Goal: Submit feedback/report problem

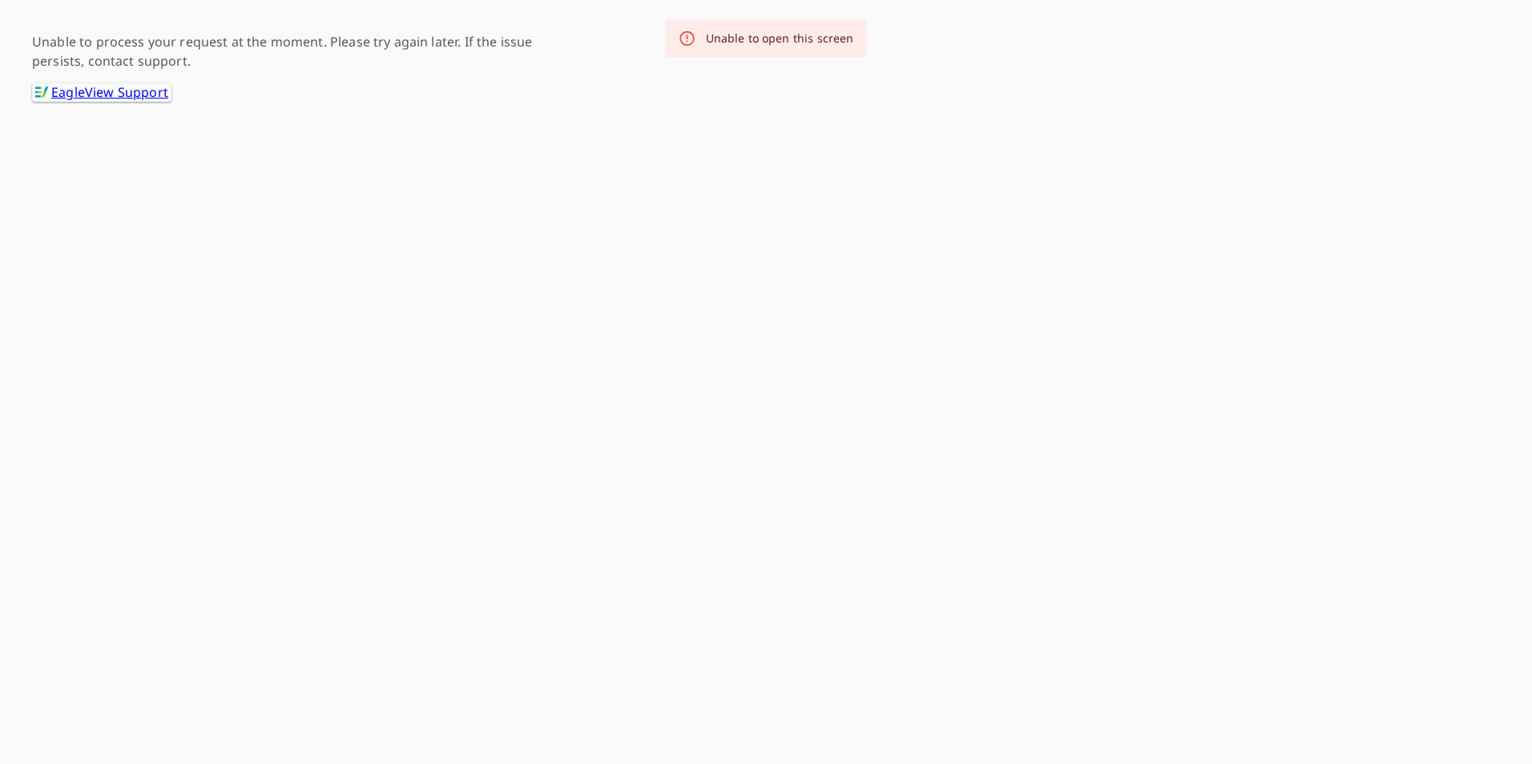
click at [146, 53] on p "Unable to process your request at the moment. Please try again later. If the is…" at bounding box center [304, 51] width 545 height 38
click at [763, 26] on div "Unable to open this screen" at bounding box center [780, 38] width 148 height 29
click at [96, 86] on link ".favicon_svg__cls-1{fill:#8ccc4c}.favicon_svg__cls-2{fill:#0098c5} EagleView Su…" at bounding box center [101, 92] width 139 height 18
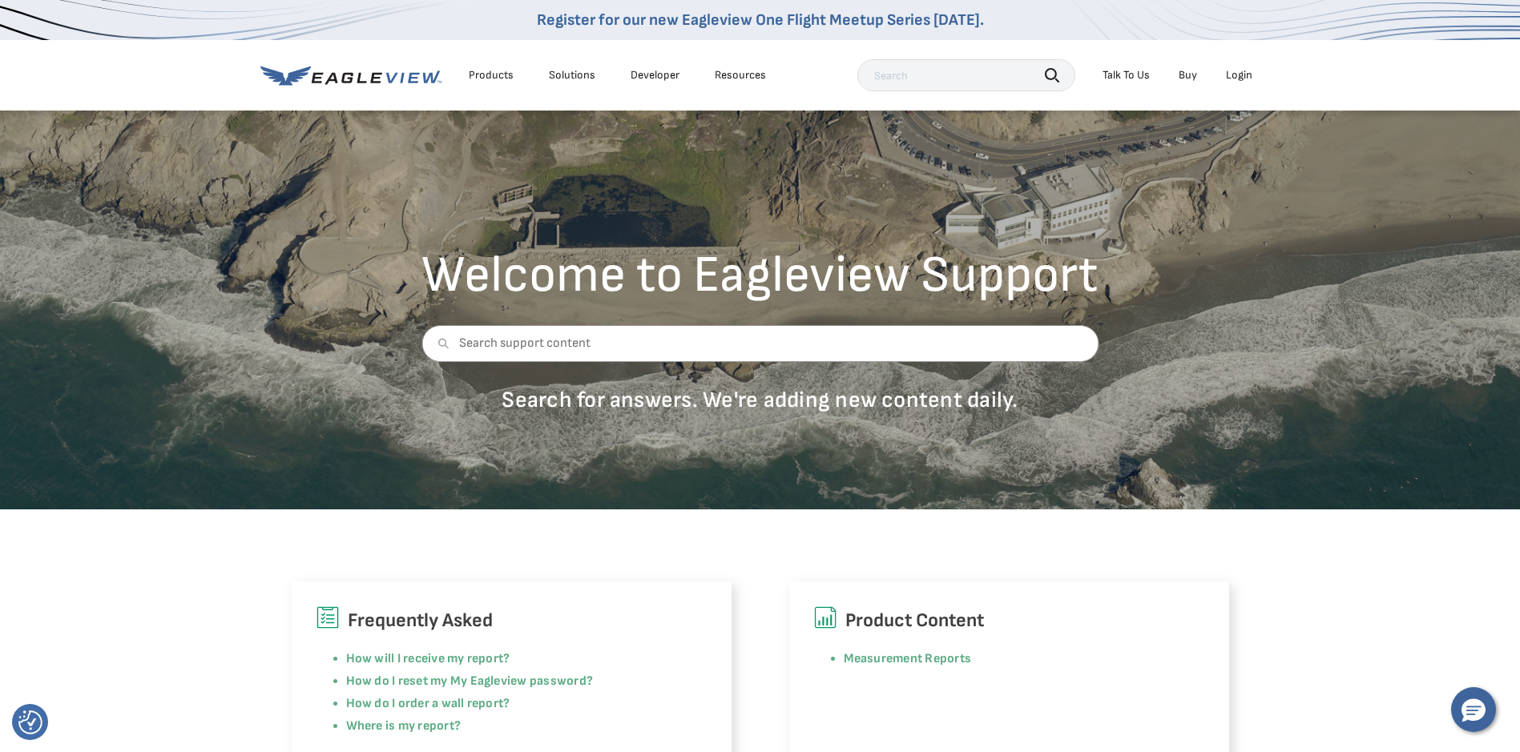
click at [719, 74] on div "Resources" at bounding box center [740, 75] width 51 height 14
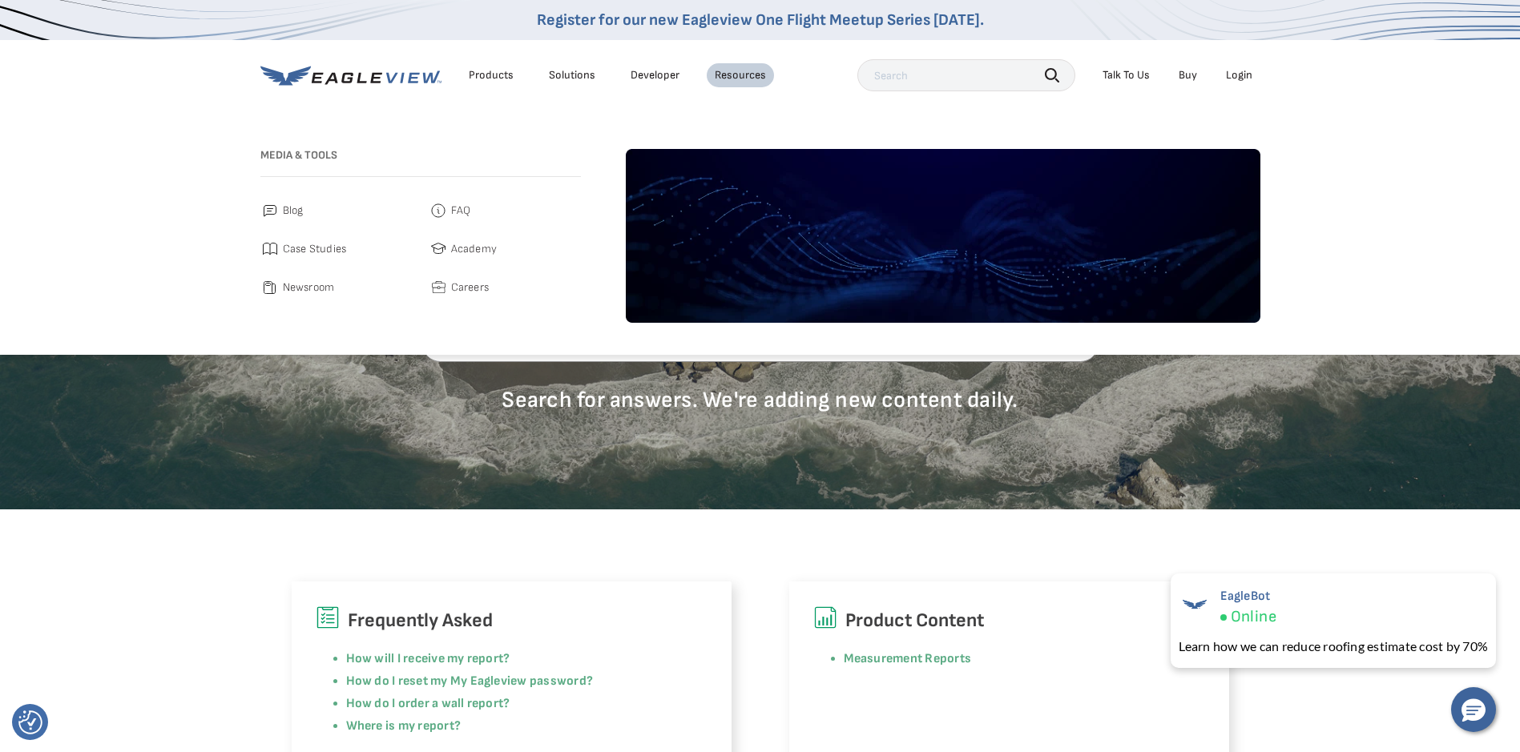
click at [1226, 73] on div "Login" at bounding box center [1239, 75] width 26 height 14
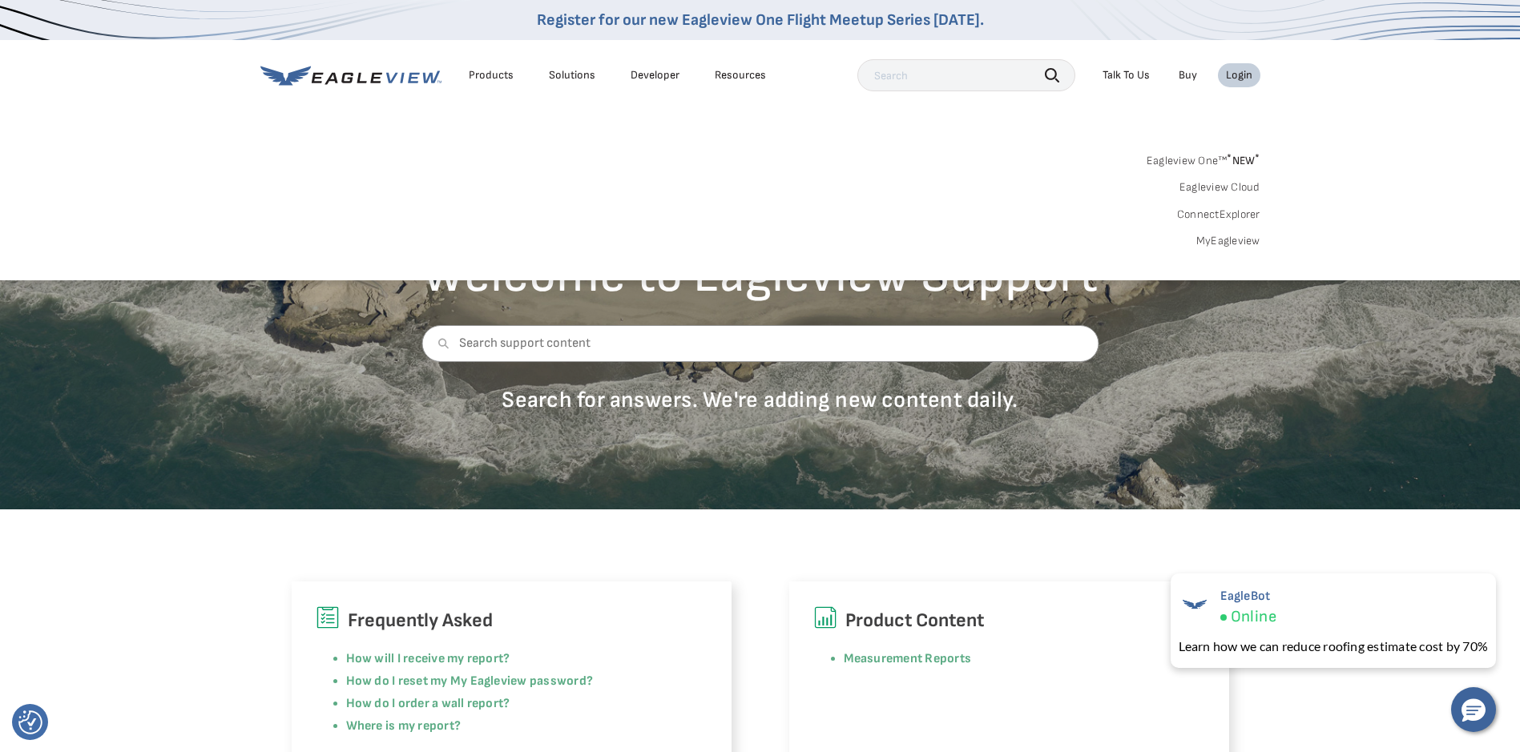
click at [1217, 239] on link "MyEagleview" at bounding box center [1228, 241] width 64 height 14
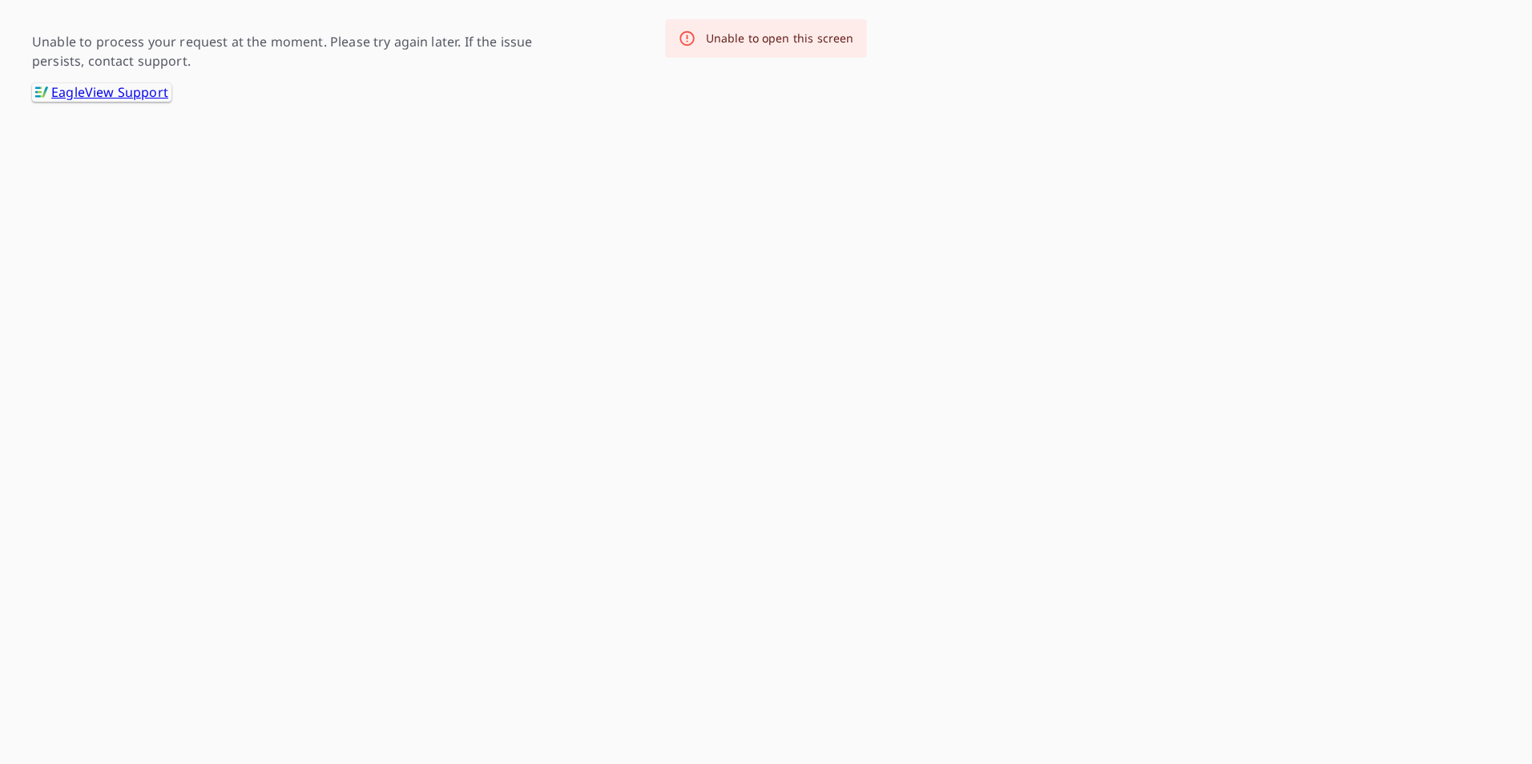
click at [125, 95] on link ".favicon_svg__cls-1{fill:#8ccc4c}.favicon_svg__cls-2{fill:#0098c5} EagleView Su…" at bounding box center [101, 92] width 139 height 18
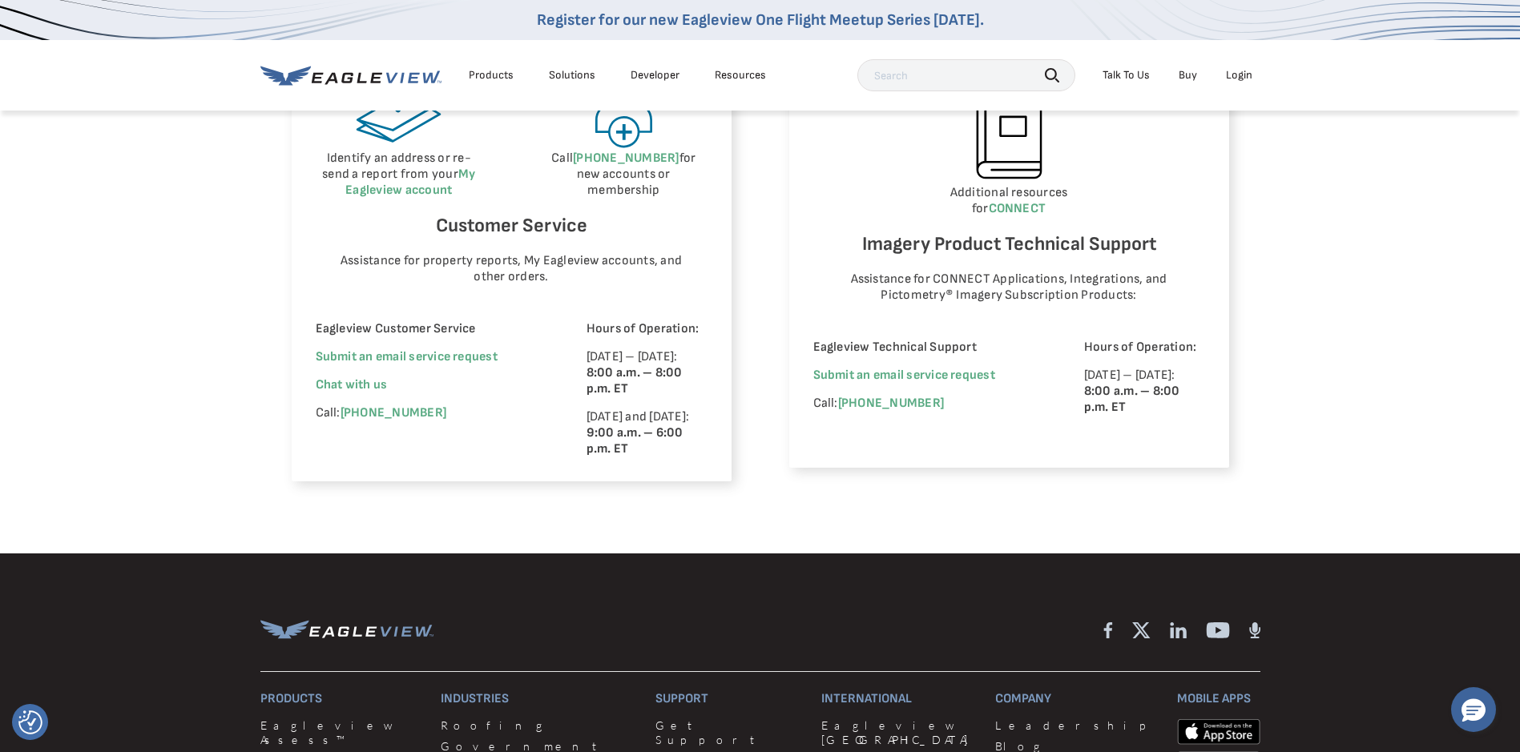
scroll to position [961, 0]
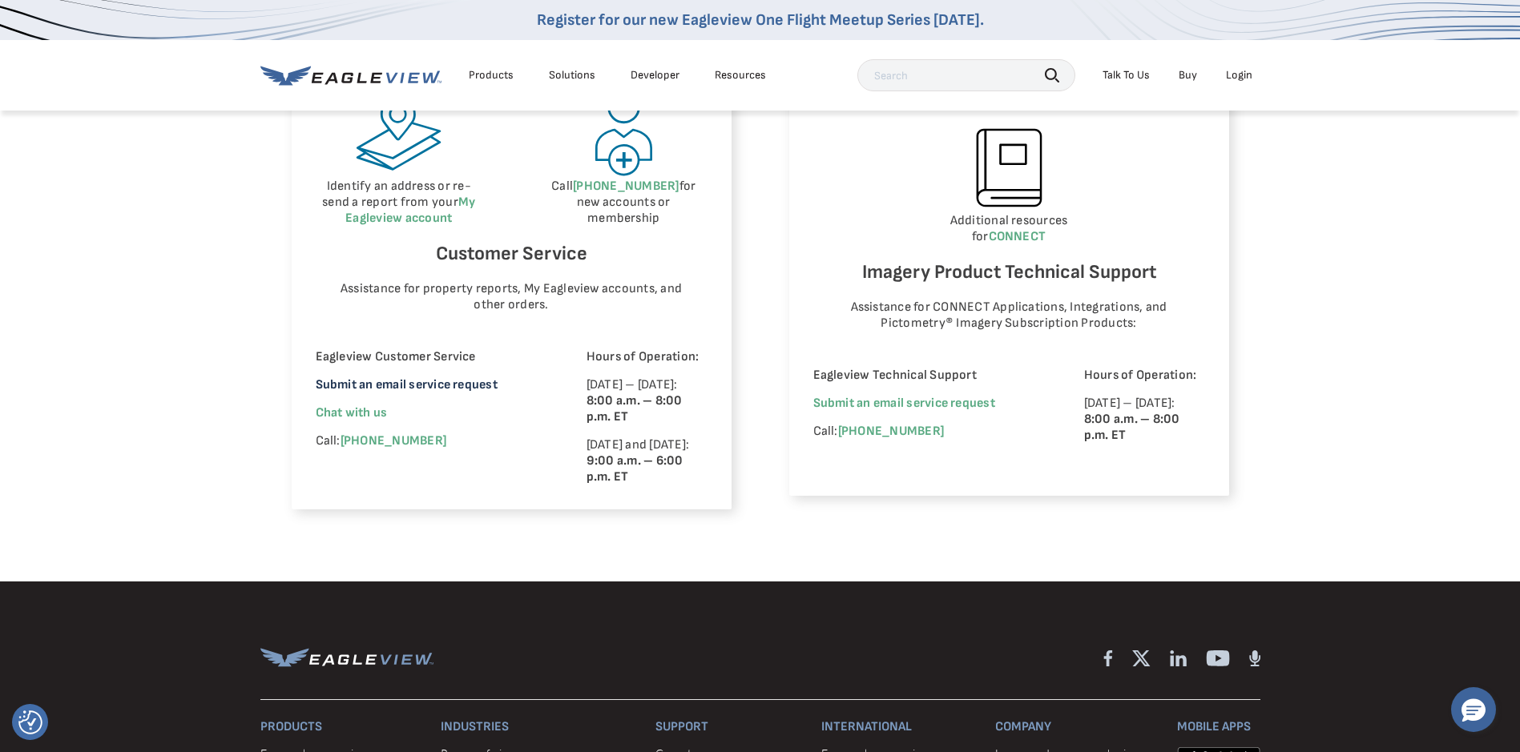
click at [421, 387] on link "Submit an email service request" at bounding box center [407, 384] width 182 height 15
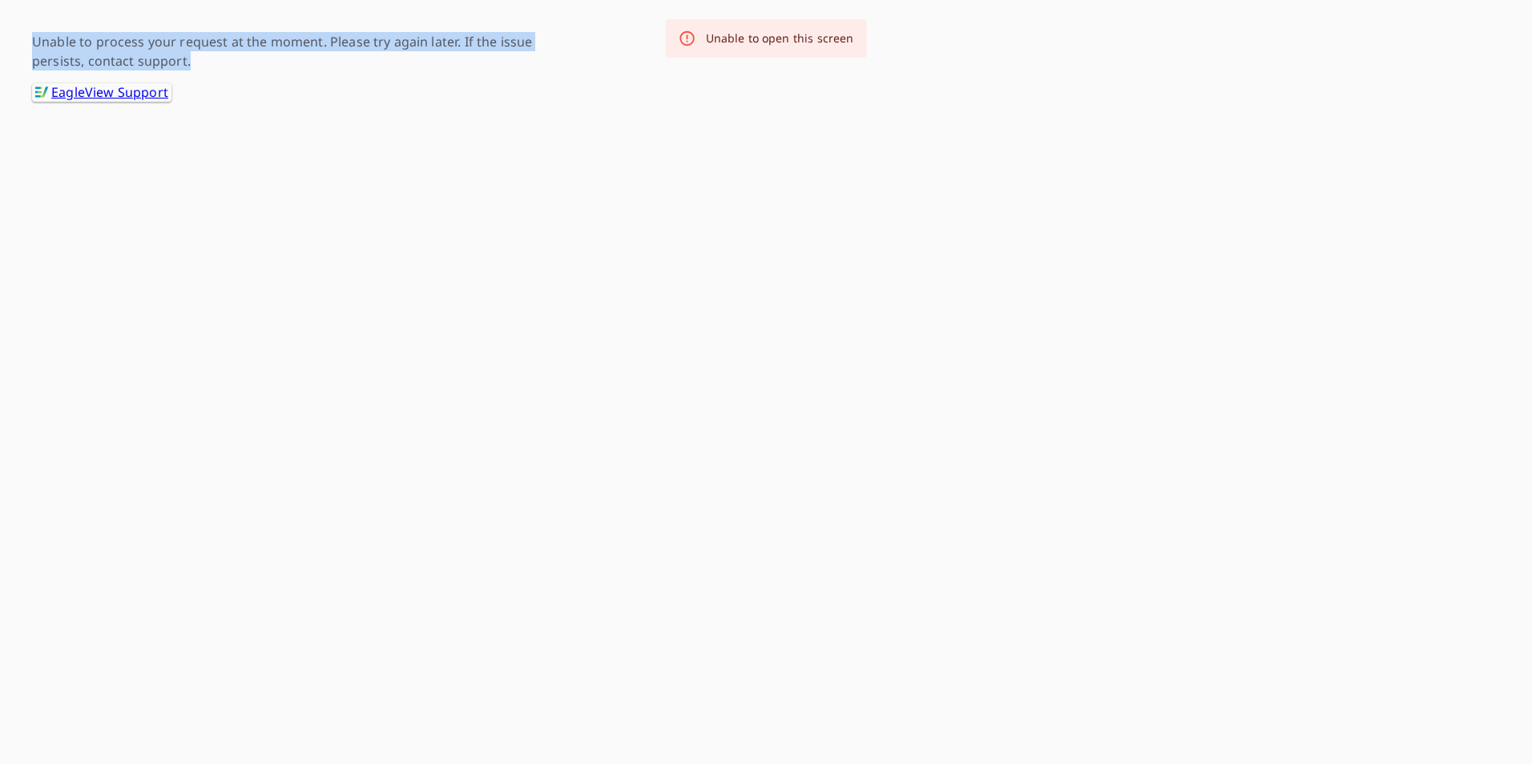
drag, startPoint x: 193, startPoint y: 62, endPoint x: 20, endPoint y: 45, distance: 173.9
click at [20, 45] on div "Unable to process your request at the moment. Please try again later. If the is…" at bounding box center [766, 51] width 1532 height 102
copy p "Unable to process your request at the moment. Please try again later. If the is…"
